Goal: Task Accomplishment & Management: Manage account settings

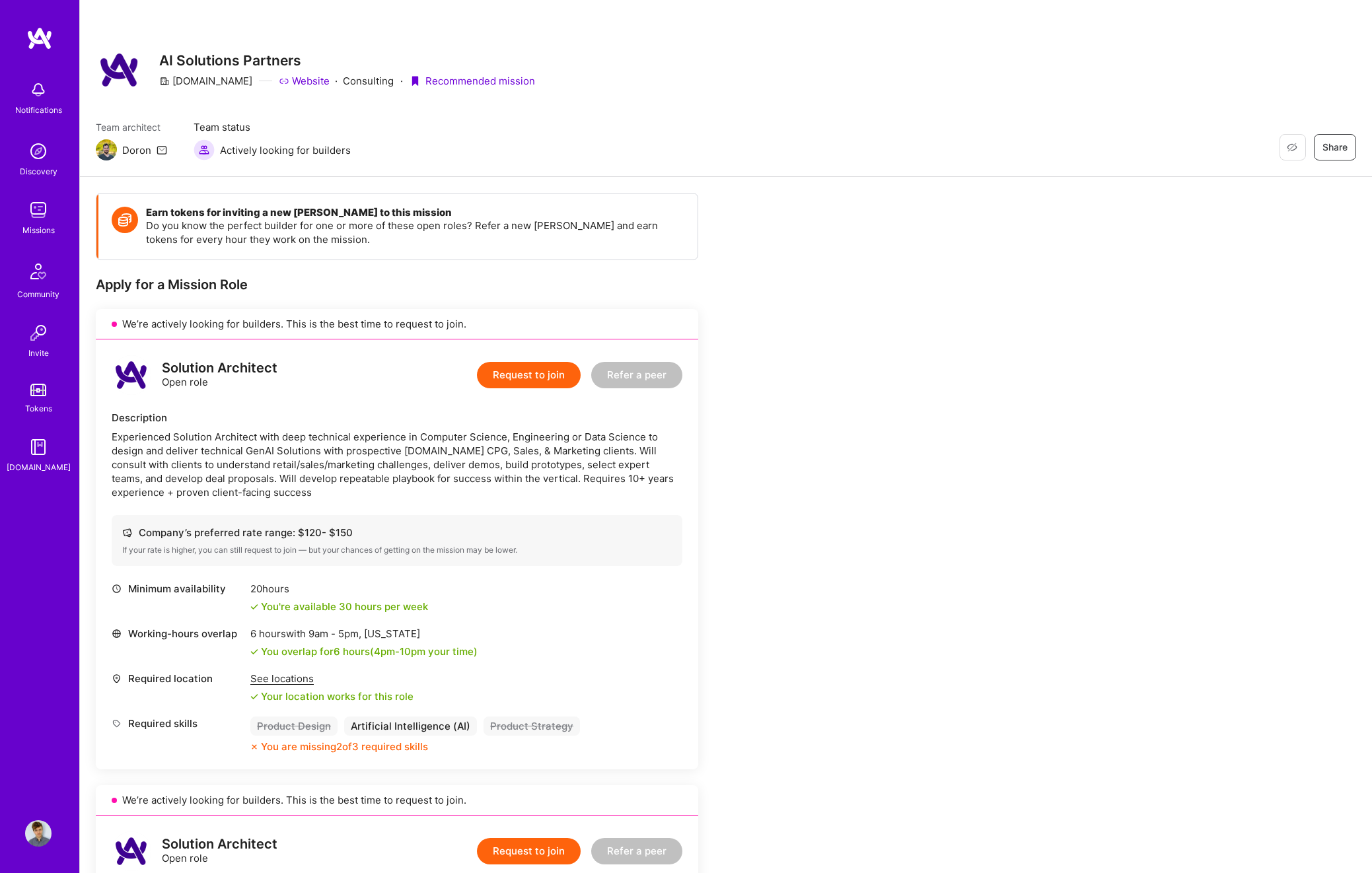
click at [29, 102] on img at bounding box center [38, 89] width 27 height 27
click at [29, 96] on div "Notifications Discovery Missions Community Invite Tokens [DOMAIN_NAME]" at bounding box center [40, 273] width 79 height 400
click at [37, 164] on div "Discovery" at bounding box center [39, 171] width 38 height 14
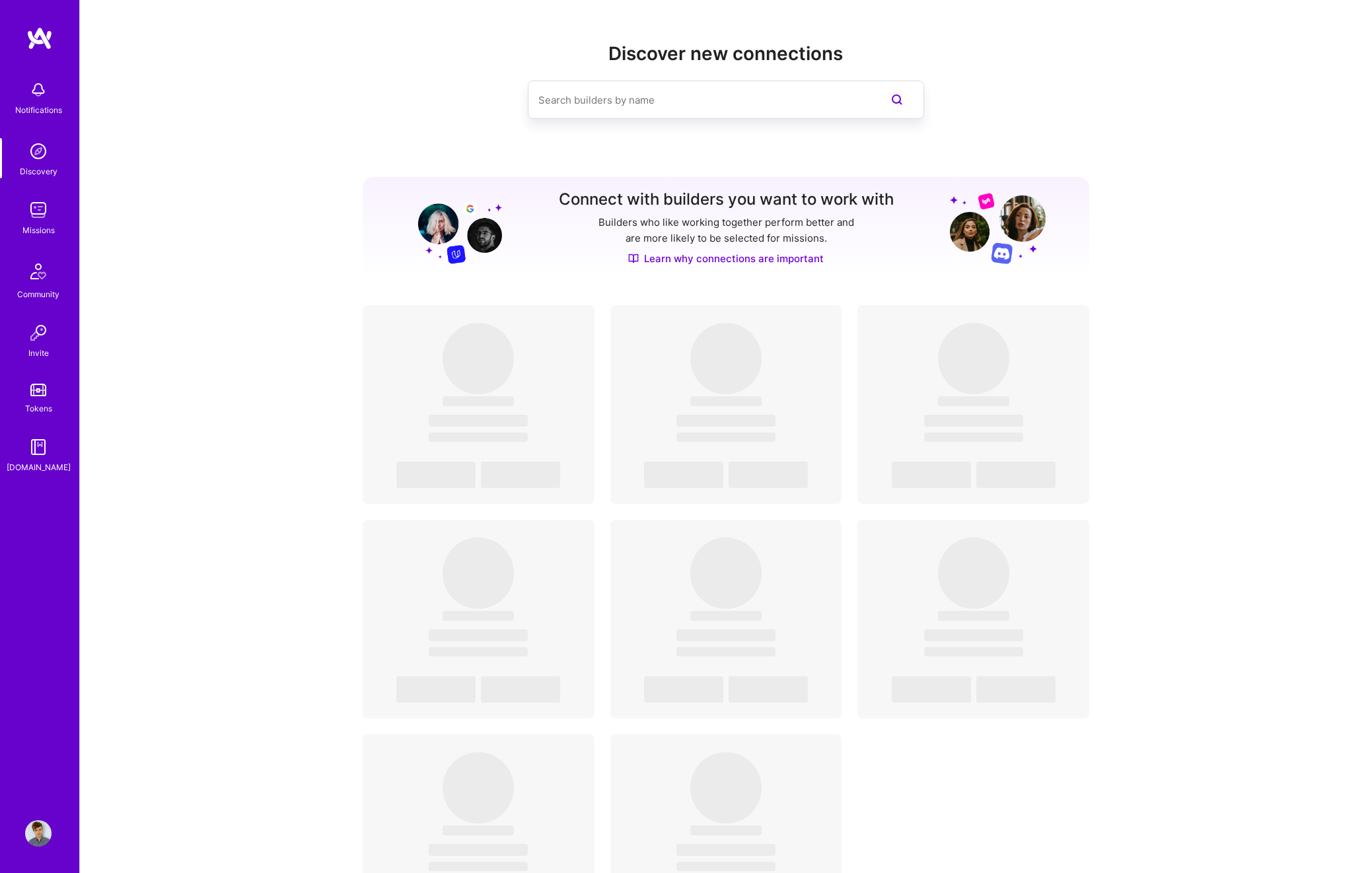
click at [37, 215] on img at bounding box center [38, 210] width 27 height 27
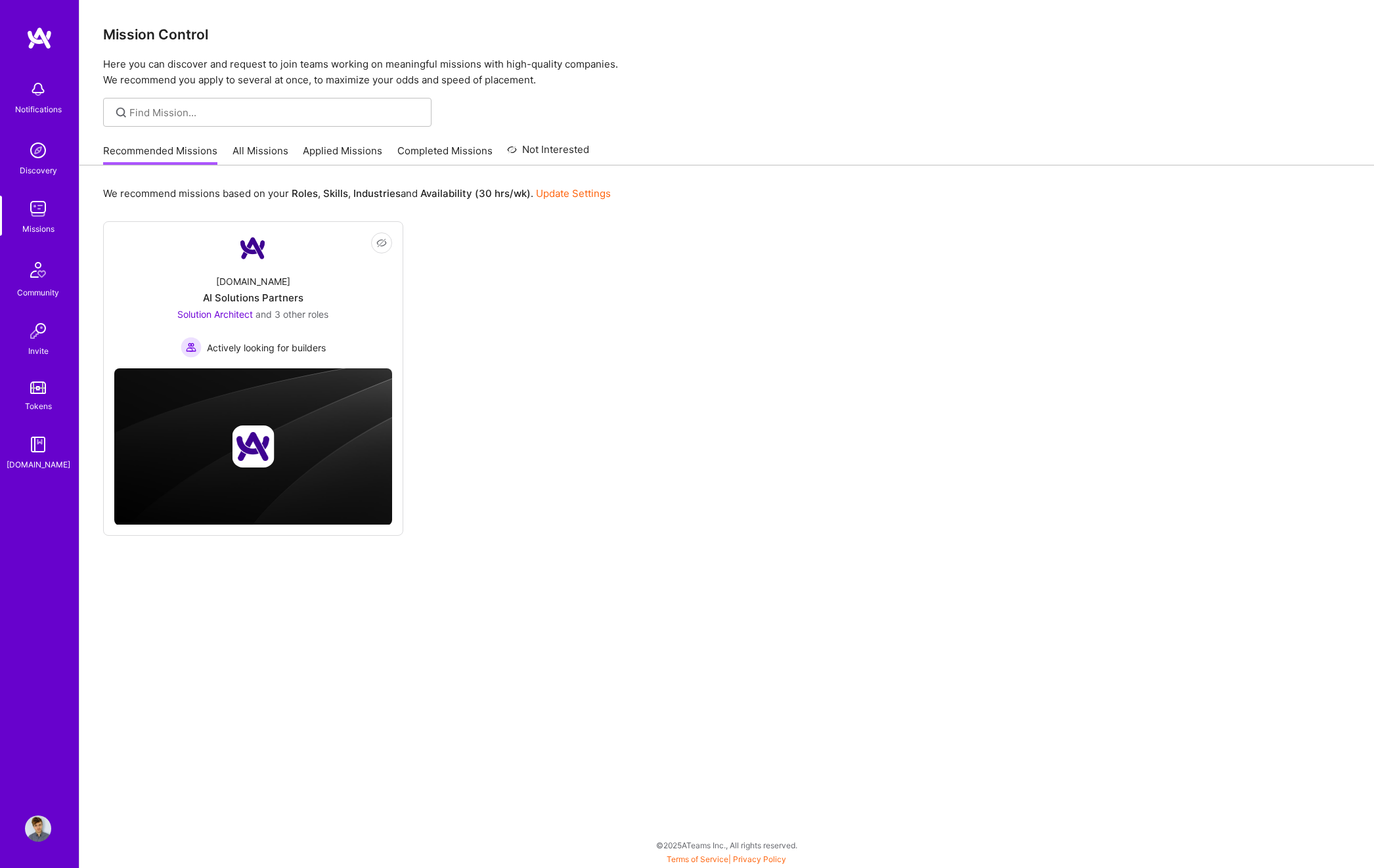
click at [59, 820] on div "Notifications Discovery Missions Community Invite Tokens [DOMAIN_NAME] Profile" at bounding box center [39, 434] width 79 height 868
click at [57, 820] on div "Notifications Discovery Missions Community Invite Tokens [DOMAIN_NAME] Profile" at bounding box center [39, 434] width 79 height 868
click at [48, 820] on img at bounding box center [37, 829] width 27 height 26
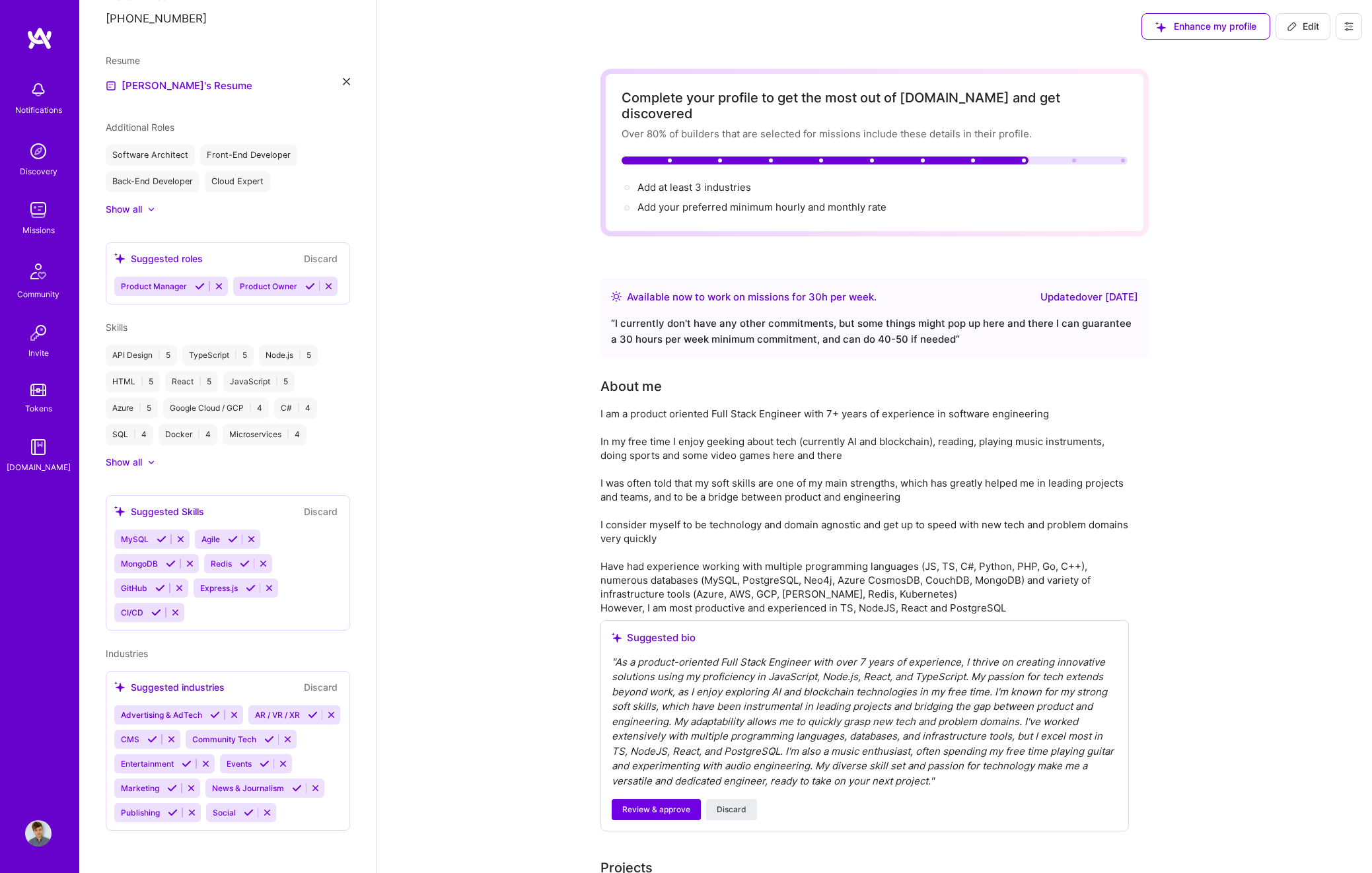
click at [133, 456] on div "Show all" at bounding box center [124, 462] width 37 height 13
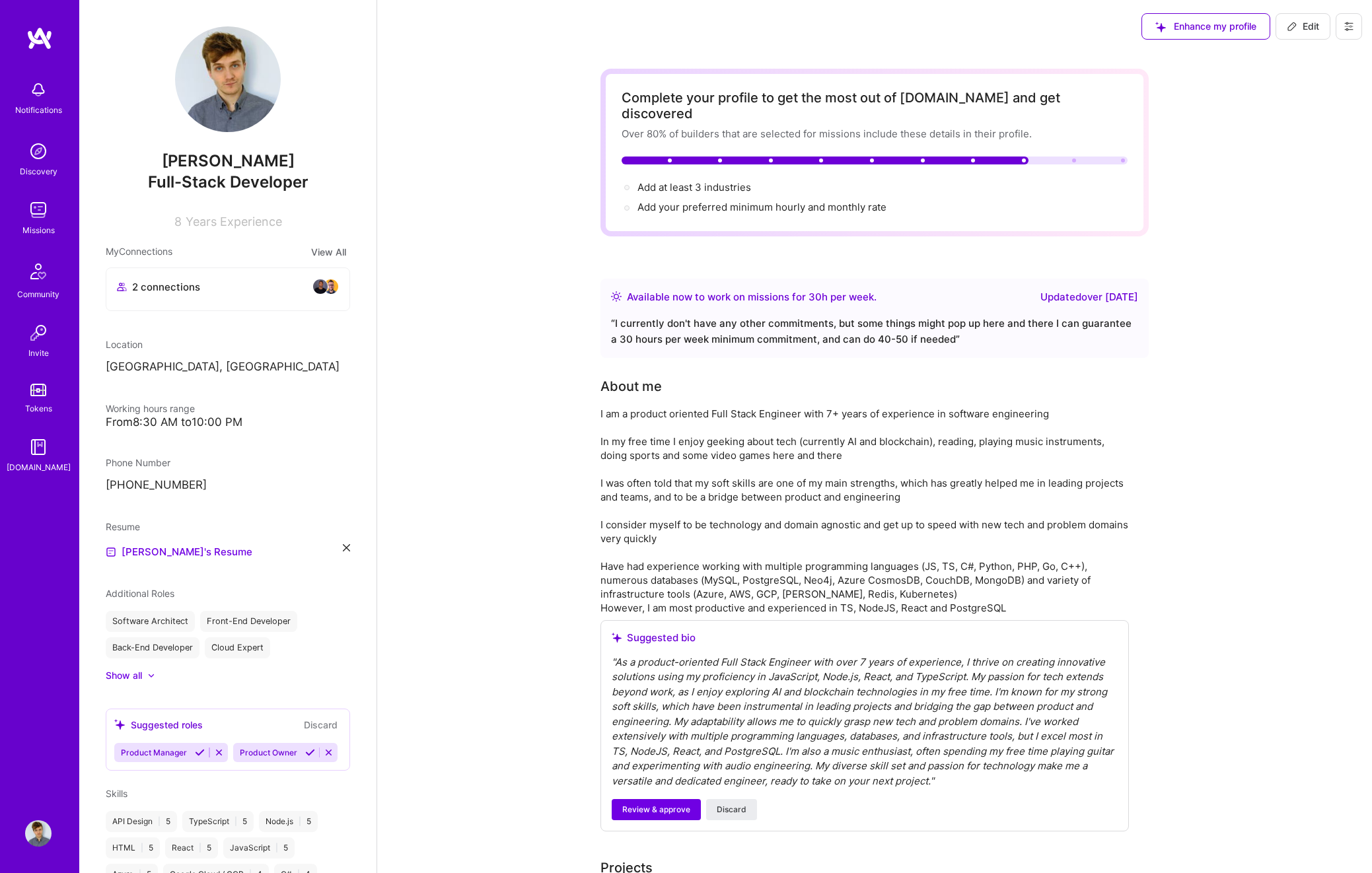
click at [1297, 21] on icon at bounding box center [1291, 26] width 10 height 10
select select "EE"
select select "Right Now"
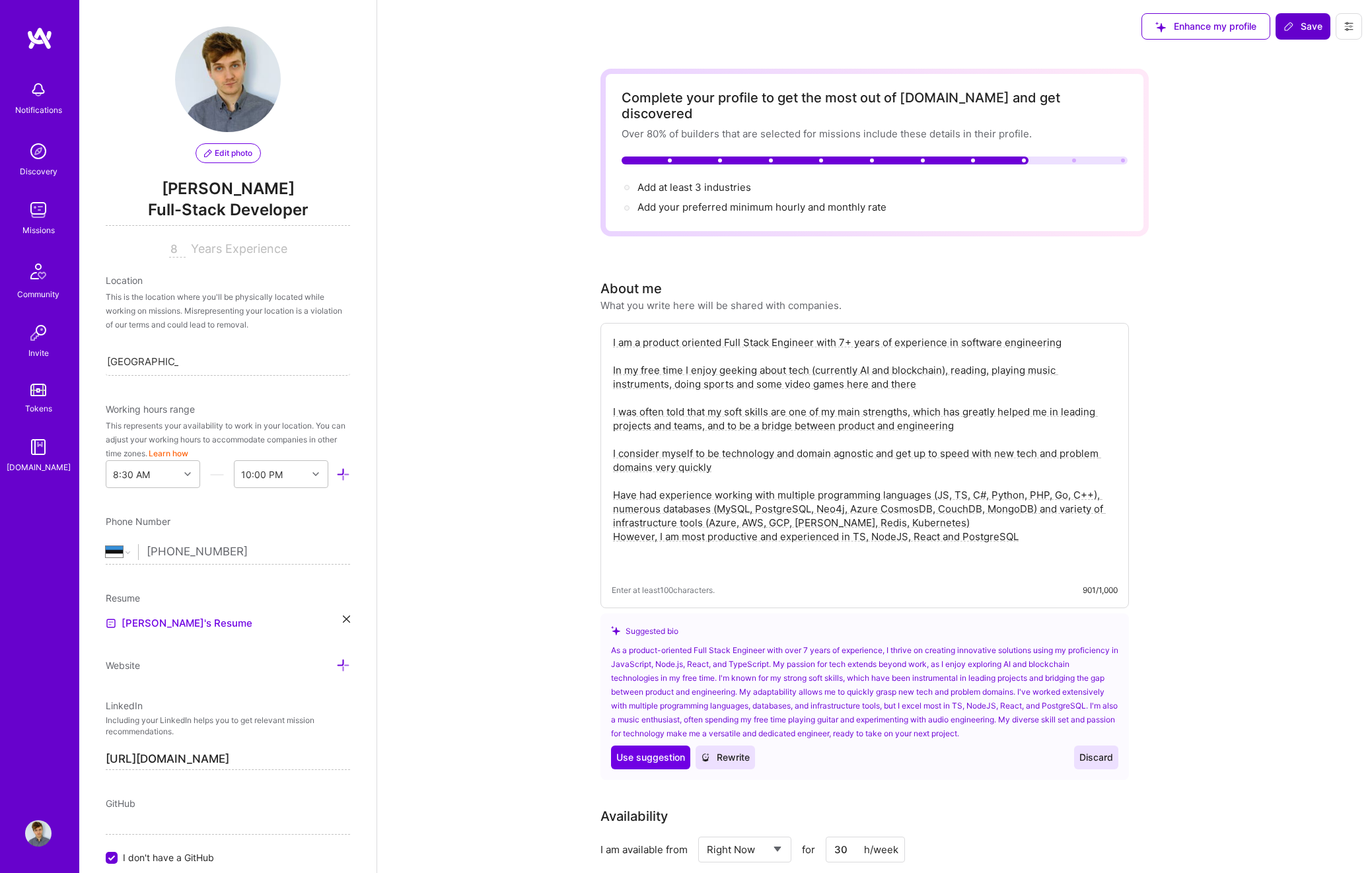
click at [1318, 23] on span "Save" at bounding box center [1302, 27] width 39 height 13
click at [30, 210] on img at bounding box center [38, 210] width 27 height 27
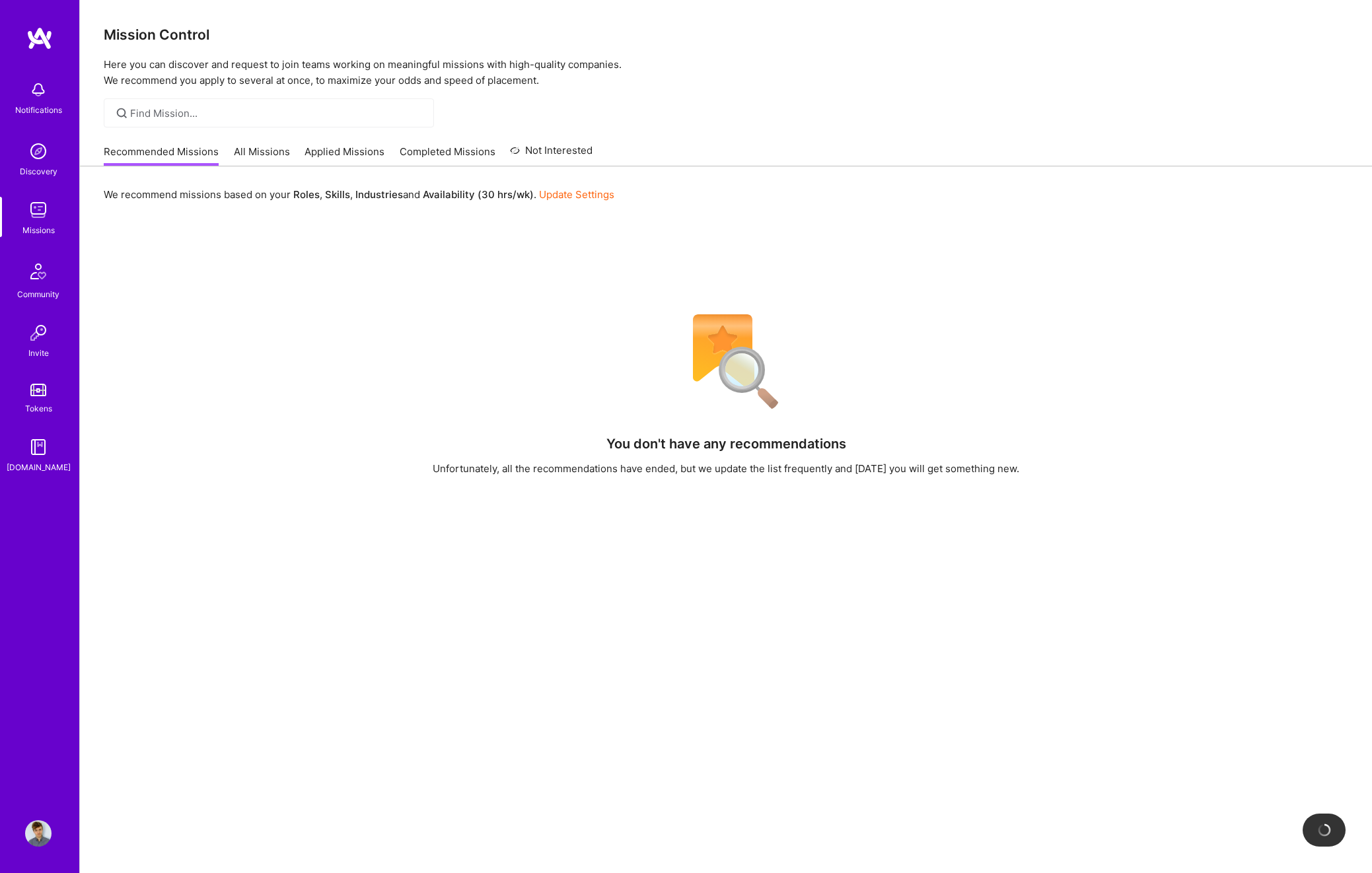
click at [52, 148] on link "Discovery" at bounding box center [38, 158] width 82 height 40
